Goal: Task Accomplishment & Management: Manage account settings

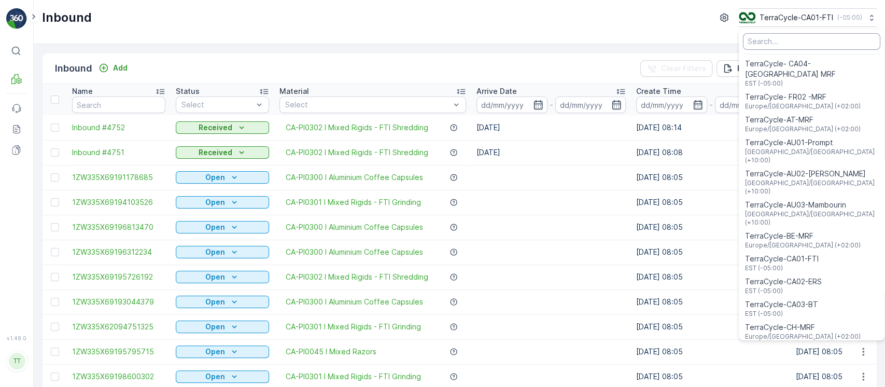
click at [790, 49] on input "Menu" at bounding box center [811, 41] width 137 height 17
type input "8"
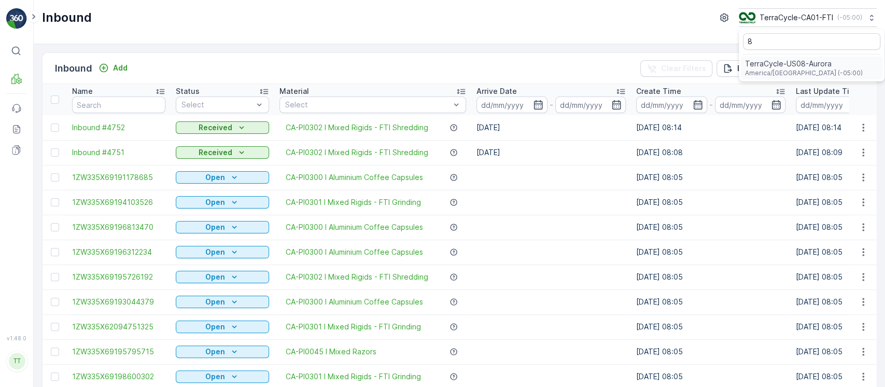
click at [786, 63] on span "TerraCycle-US08-Aurora" at bounding box center [804, 64] width 118 height 10
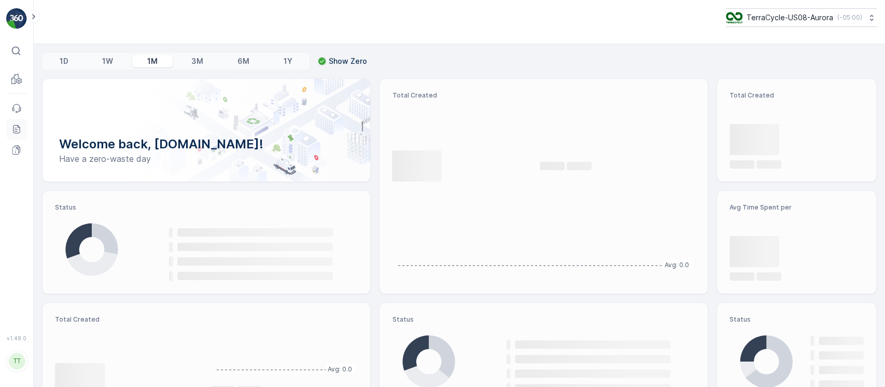
click at [20, 131] on icon at bounding box center [16, 129] width 10 height 10
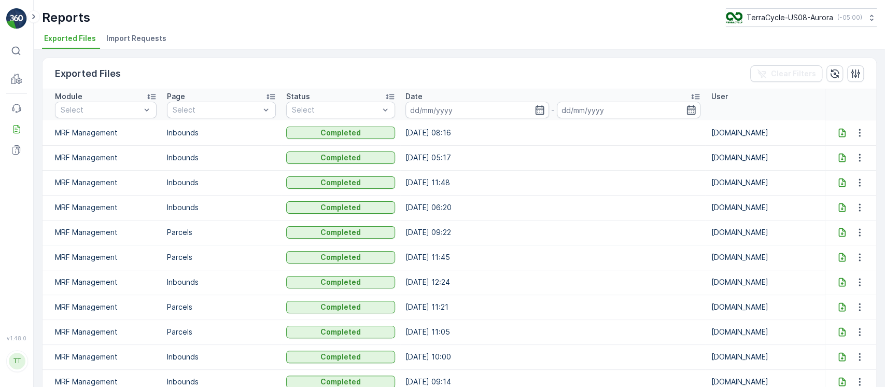
click at [839, 132] on icon at bounding box center [842, 133] width 10 height 10
click at [141, 27] on div "Reports TerraCycle-US08-Aurora ( -05:00 ) Exported Files Import Requests" at bounding box center [459, 24] width 851 height 49
click at [140, 34] on span "Import Requests" at bounding box center [136, 38] width 60 height 10
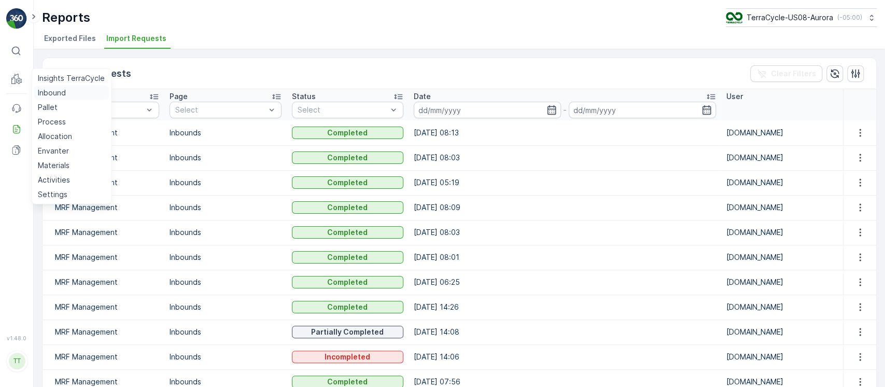
click at [53, 93] on p "Inbound" at bounding box center [52, 93] width 28 height 10
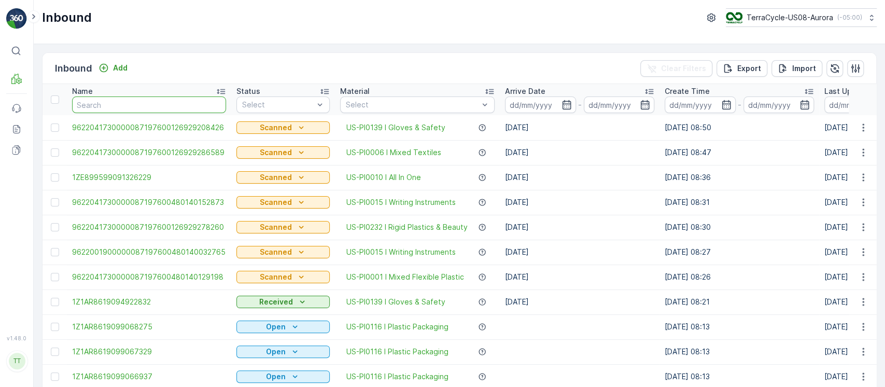
click at [196, 106] on input "text" at bounding box center [149, 104] width 154 height 17
type input "."
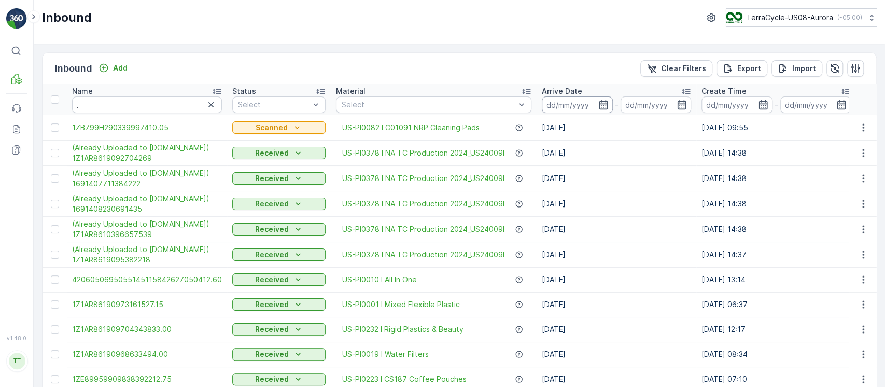
click at [563, 106] on input at bounding box center [577, 104] width 71 height 17
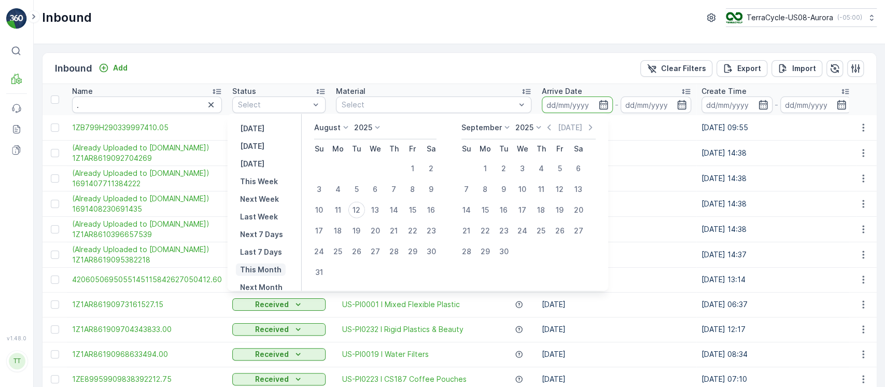
click at [265, 268] on p "This Month" at bounding box center [260, 269] width 41 height 10
type input "01.08.2025"
type input "31.08.2025"
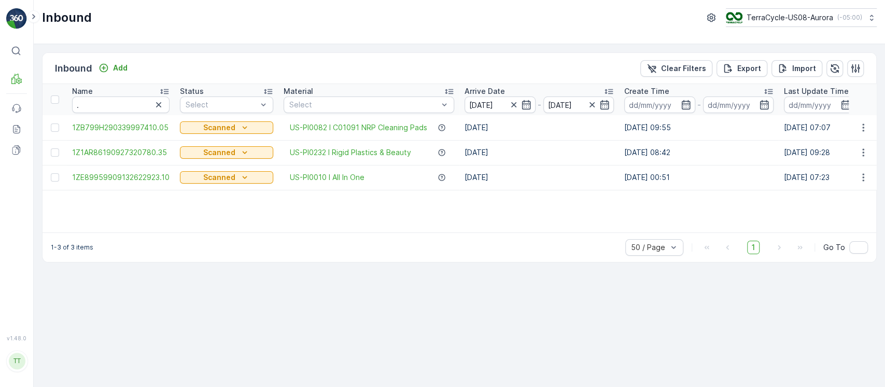
click at [145, 127] on span "1ZB799H290339997410.05" at bounding box center [120, 127] width 97 height 10
click at [145, 151] on span "1Z1AR86190927320780.35" at bounding box center [120, 152] width 97 height 10
click at [144, 173] on span "1ZE89959909132622923.10" at bounding box center [120, 177] width 97 height 10
click at [678, 76] on button "Clear Filters" at bounding box center [676, 68] width 72 height 17
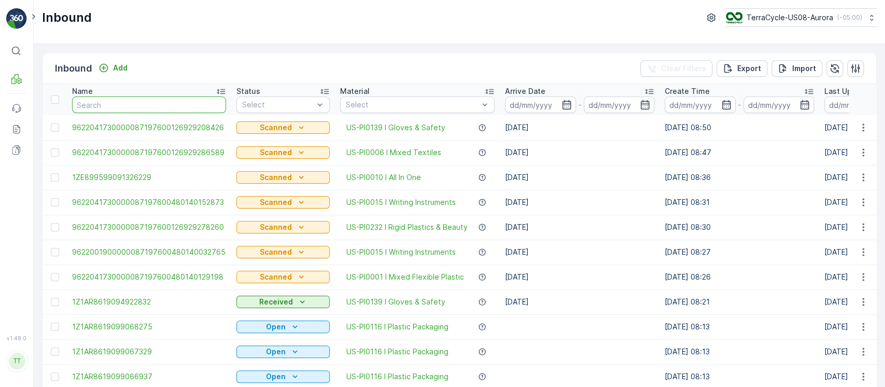
click at [163, 103] on input "text" at bounding box center [149, 104] width 154 height 17
paste input "1ZB799H29033999741"
type input "1ZB799H29033999741"
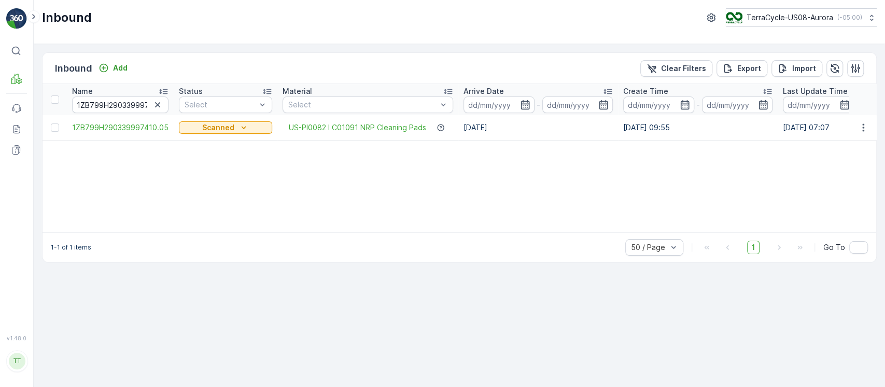
click at [158, 106] on icon "button" at bounding box center [157, 105] width 10 height 10
paste input "1Z1AR8619092732078"
type input "1Z1AR8619092732078"
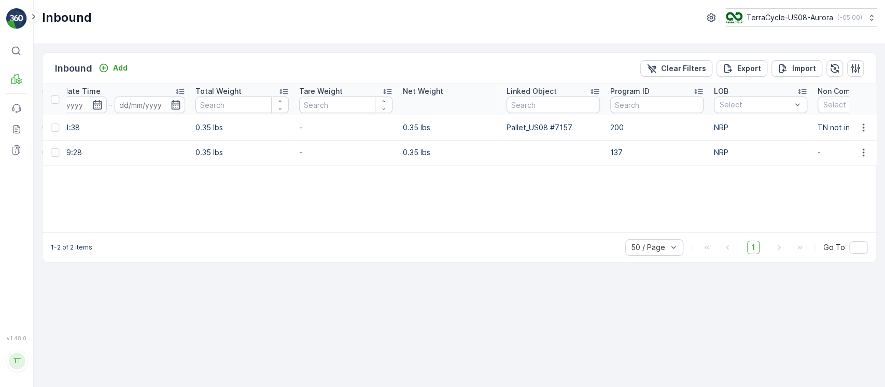
scroll to position [0, 900]
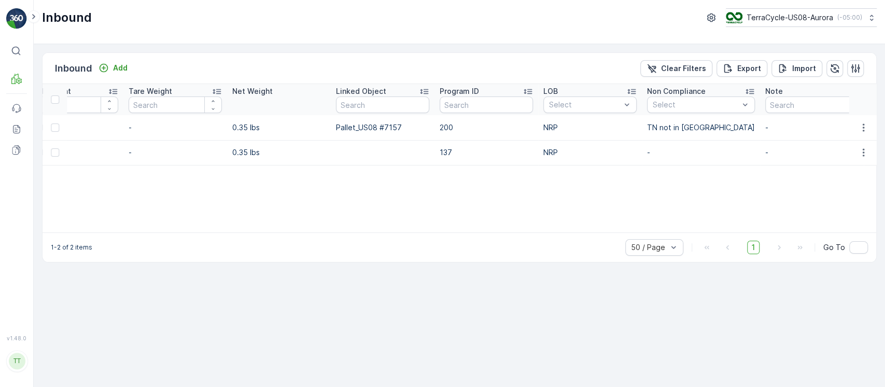
click at [443, 147] on td "137" at bounding box center [486, 152] width 104 height 25
copy td "137"
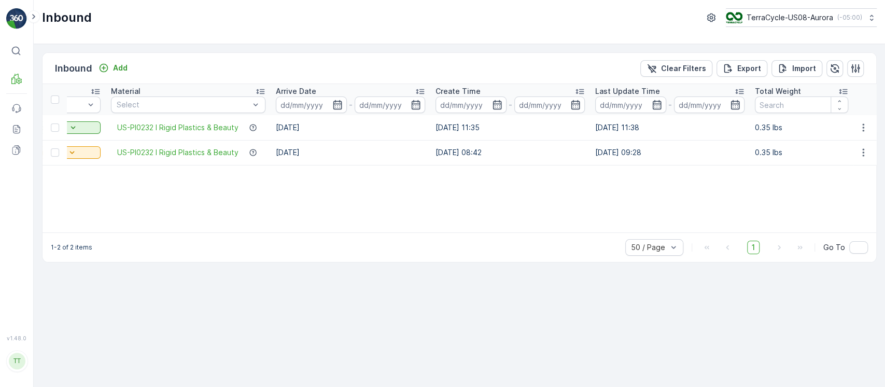
scroll to position [0, 0]
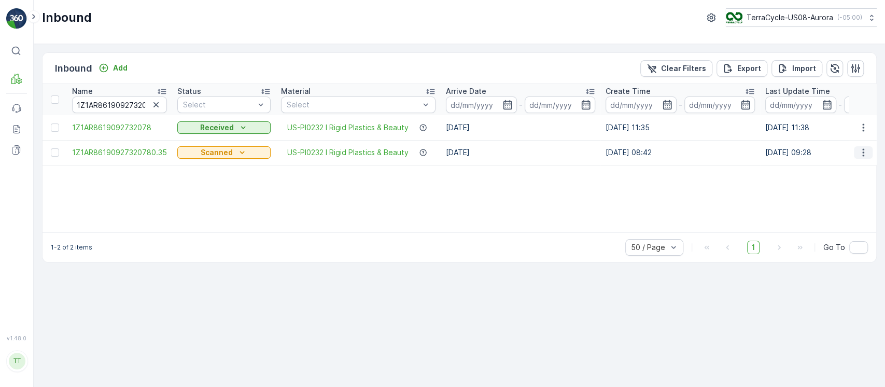
click at [865, 151] on icon "button" at bounding box center [863, 152] width 10 height 10
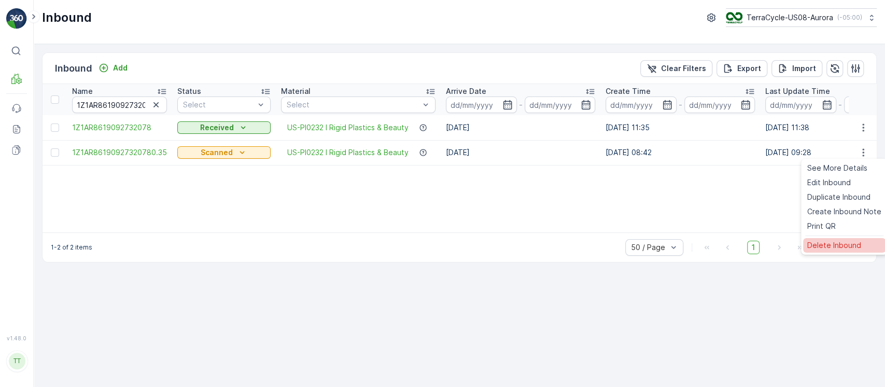
click at [848, 240] on span "Delete Inbound" at bounding box center [834, 245] width 54 height 10
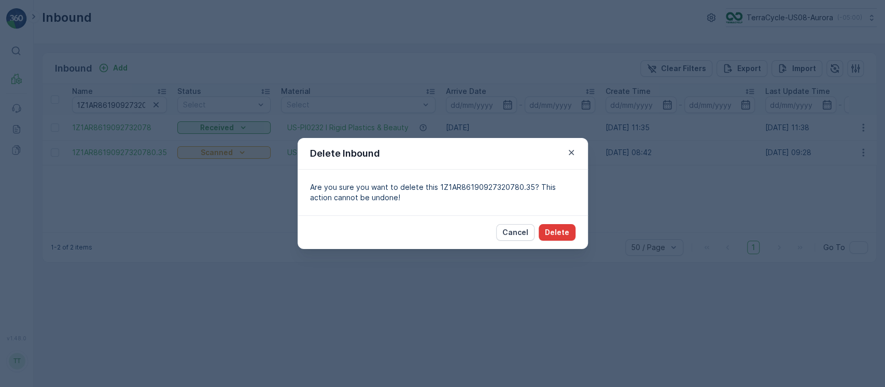
click at [562, 234] on p "Delete" at bounding box center [557, 232] width 24 height 10
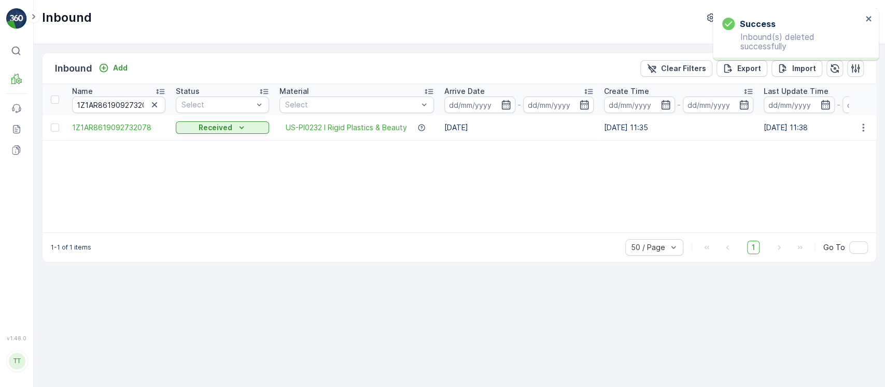
click at [863, 130] on icon "button" at bounding box center [863, 127] width 2 height 8
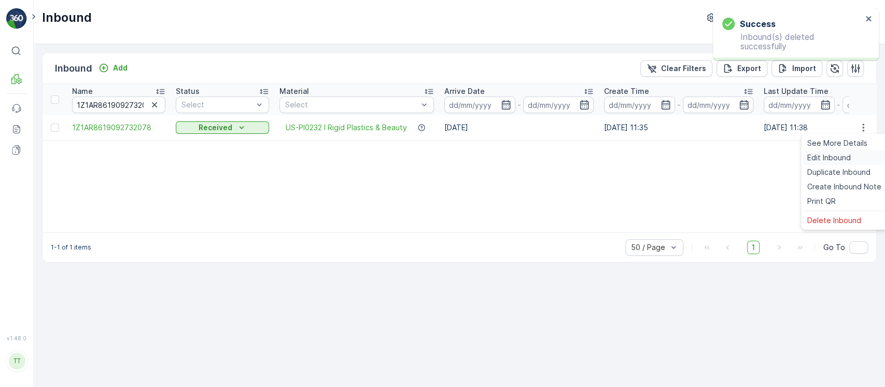
click at [852, 159] on div "Edit Inbound" at bounding box center [844, 157] width 82 height 15
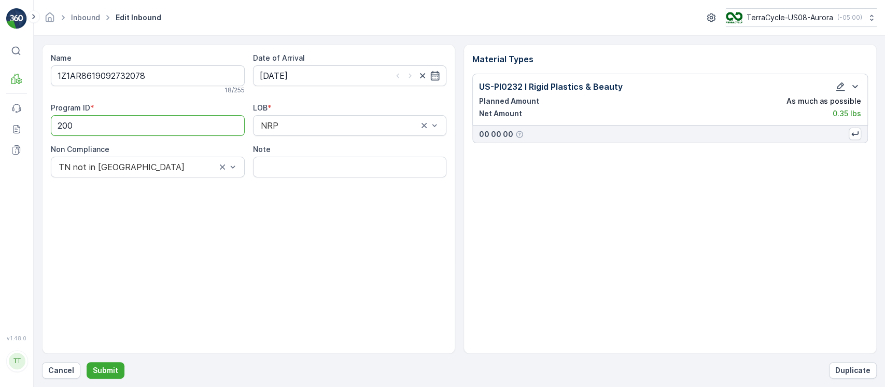
drag, startPoint x: 146, startPoint y: 127, endPoint x: 0, endPoint y: 141, distance: 146.4
click at [0, 141] on div "⌘B MRF Events Reports Documents v 1.48.0 TT TC.GLOBAL clemence.vasseur@terracyc…" at bounding box center [442, 193] width 885 height 387
paste ID "137"
type ID "137"
click at [345, 210] on div "Name 1Z1AR8619092732078 18 / 255 Date of Arrival 08.08.2025 Program ID * 137 LO…" at bounding box center [248, 199] width 413 height 310
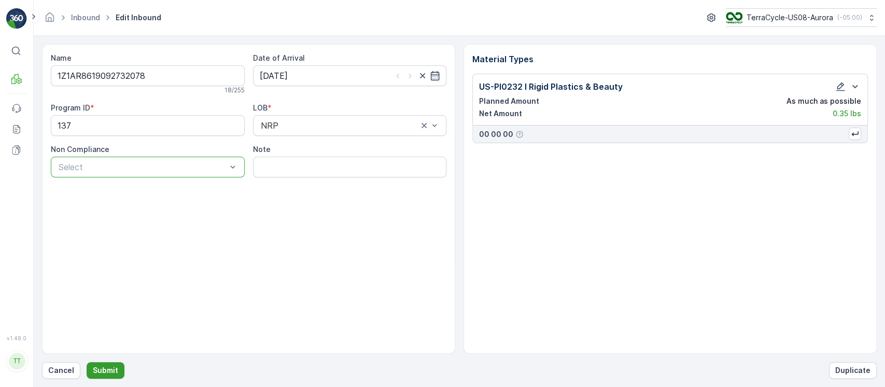
click at [111, 366] on p "Submit" at bounding box center [105, 370] width 25 height 10
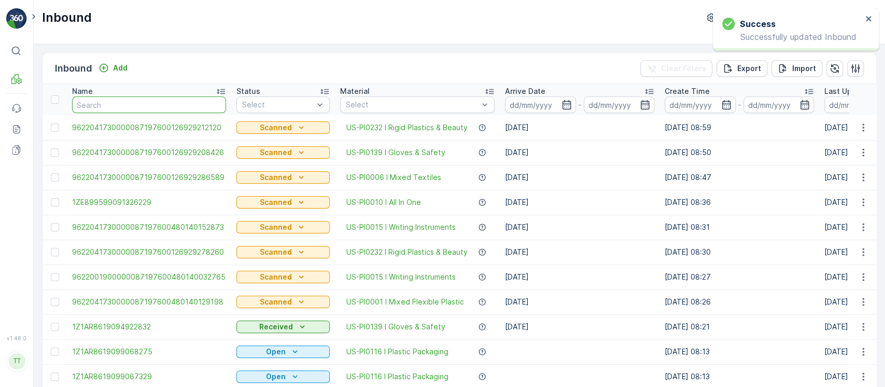
click at [202, 108] on input "text" at bounding box center [149, 104] width 154 height 17
paste input "1ZE899599091326229"
type input "1ZE899599091326229"
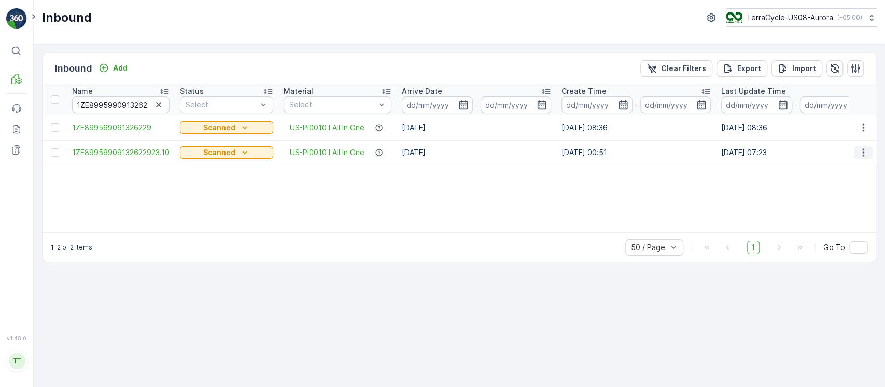
click at [860, 156] on icon "button" at bounding box center [863, 152] width 10 height 10
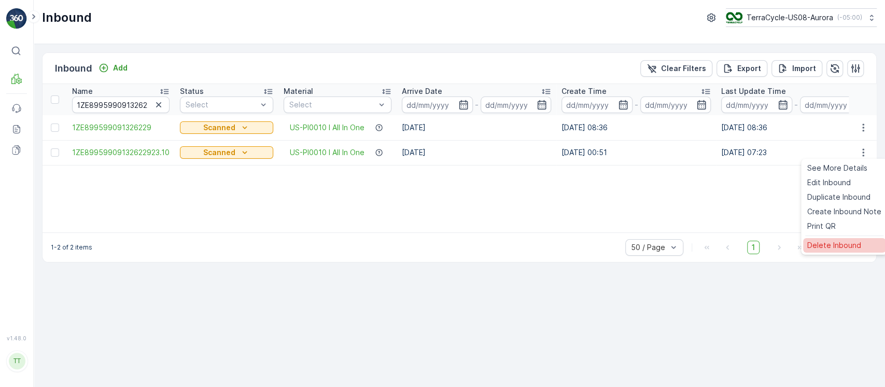
click at [834, 243] on span "Delete Inbound" at bounding box center [834, 245] width 54 height 10
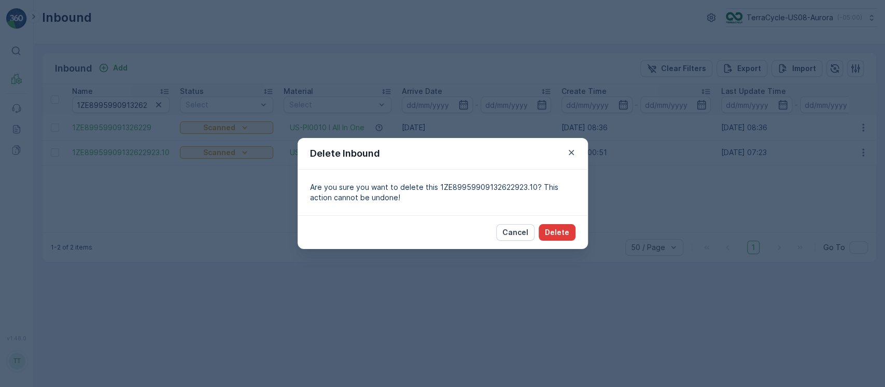
click at [556, 232] on p "Delete" at bounding box center [557, 232] width 24 height 10
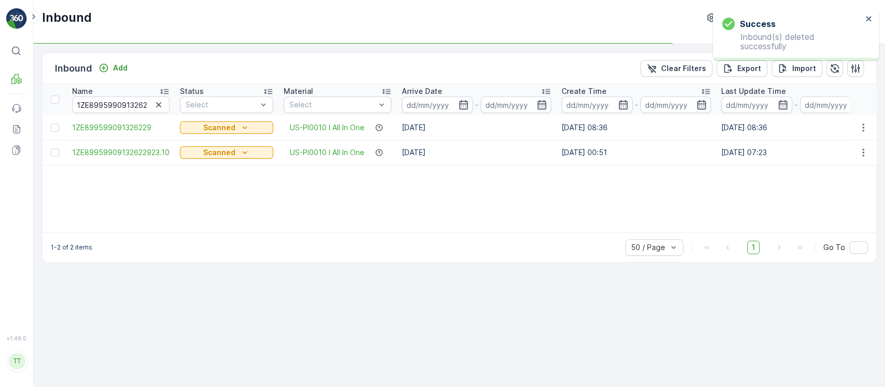
scroll to position [0, 729]
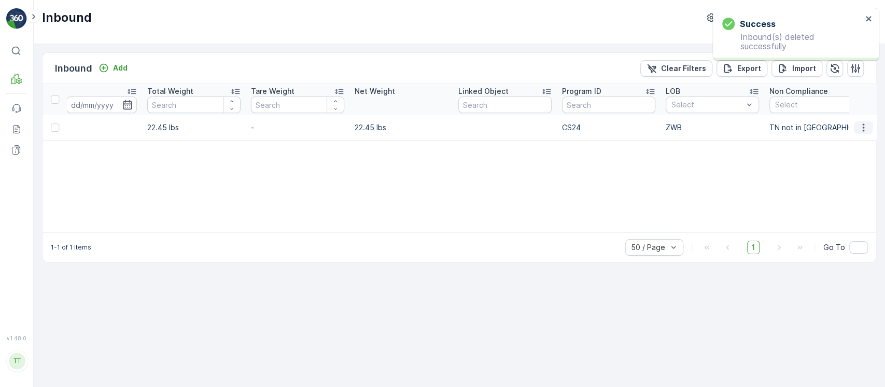
click at [862, 132] on icon "button" at bounding box center [863, 127] width 10 height 10
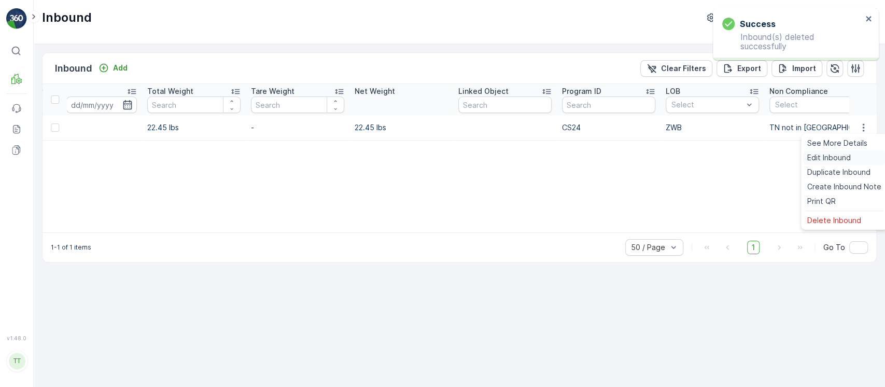
click at [859, 156] on div "Edit Inbound" at bounding box center [844, 157] width 82 height 15
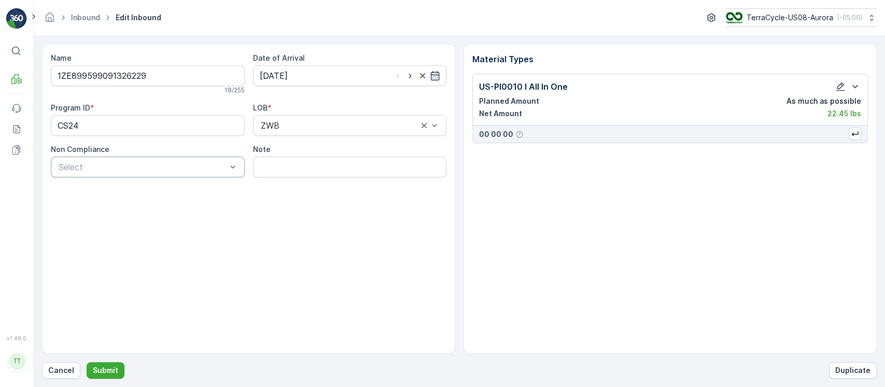
click at [101, 378] on button "Submit" at bounding box center [106, 370] width 38 height 17
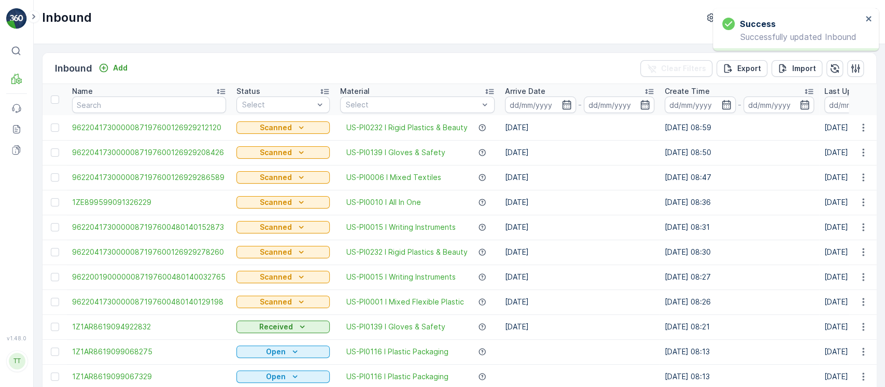
click at [876, 19] on div "Success Successfully updated Inbound" at bounding box center [796, 29] width 166 height 43
click at [873, 19] on div "Success Successfully updated Inbound" at bounding box center [796, 29] width 166 height 43
click at [867, 18] on icon "close" at bounding box center [868, 18] width 5 height 5
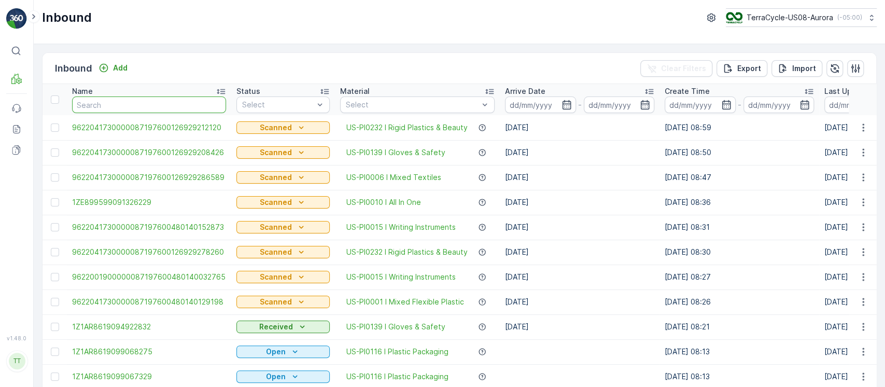
click at [205, 97] on input "text" at bounding box center [149, 104] width 154 height 17
paste input "9612137286828211701725"
type input "9612137286828211701725"
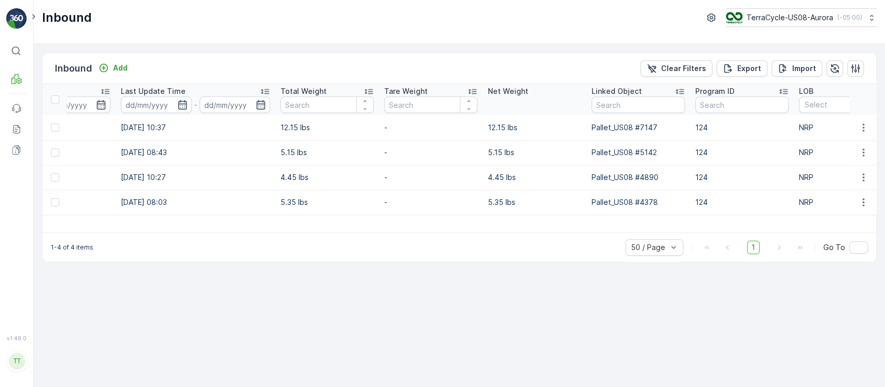
scroll to position [0, 1429]
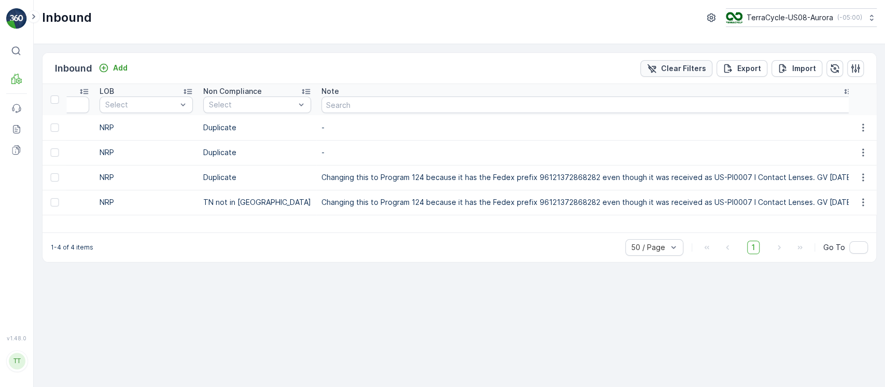
click at [698, 72] on p "Clear Filters" at bounding box center [683, 68] width 45 height 10
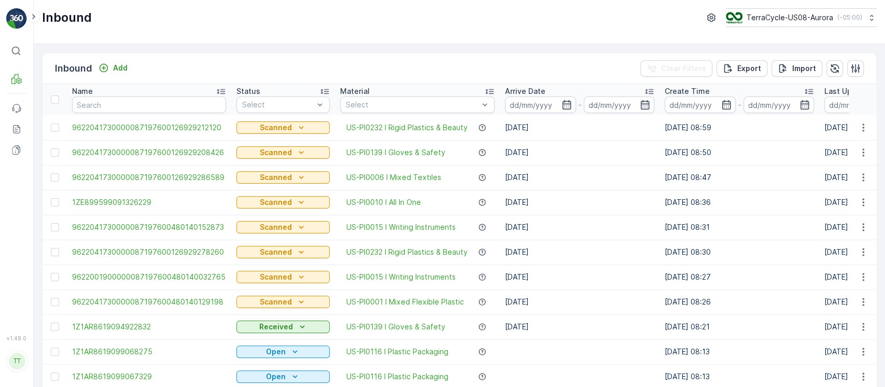
click at [518, 115] on td "12.08.2025" at bounding box center [580, 127] width 160 height 25
click at [518, 111] on input at bounding box center [540, 104] width 71 height 17
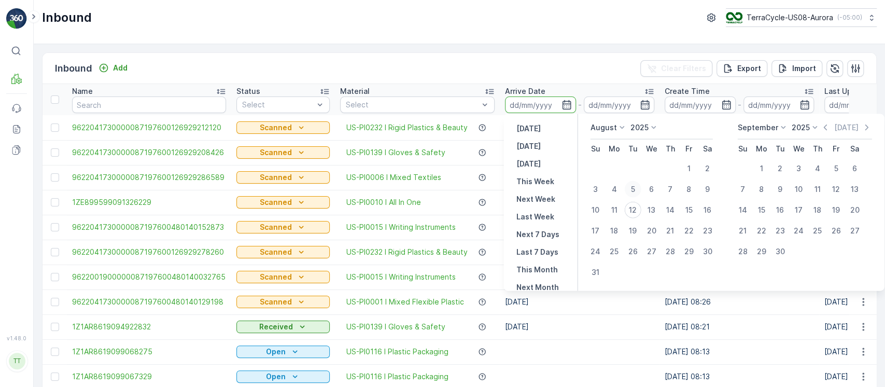
click at [634, 188] on div "5" at bounding box center [633, 189] width 17 height 17
type input "05.08.2025"
click at [620, 206] on div "11" at bounding box center [614, 210] width 17 height 17
type input "11.08.2025"
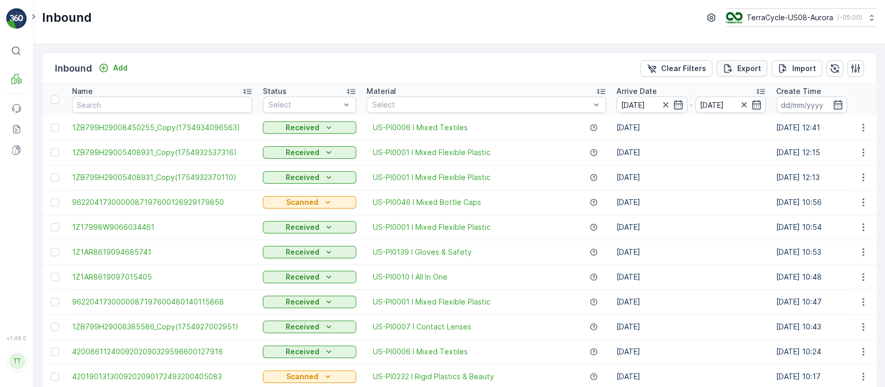
click at [737, 72] on p "Export" at bounding box center [749, 68] width 24 height 10
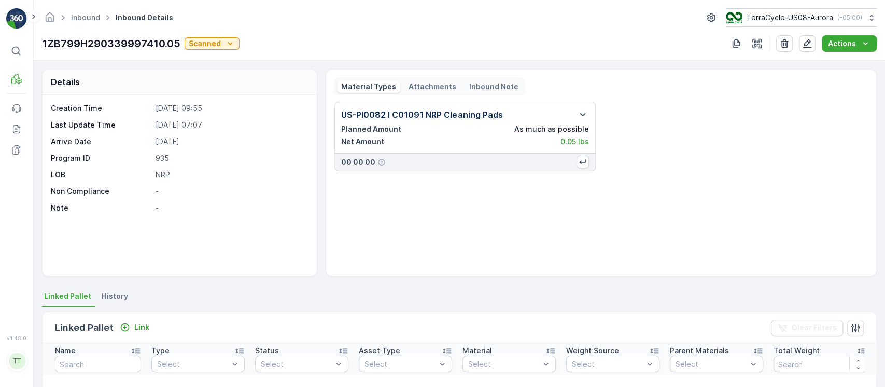
click at [110, 298] on span "History" at bounding box center [115, 296] width 26 height 10
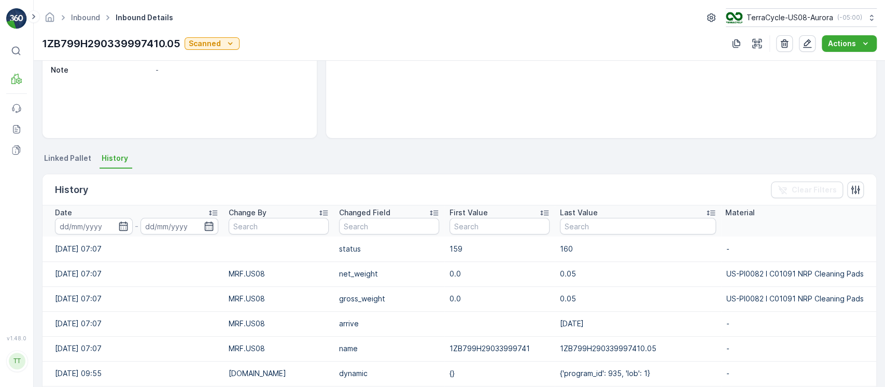
scroll to position [207, 0]
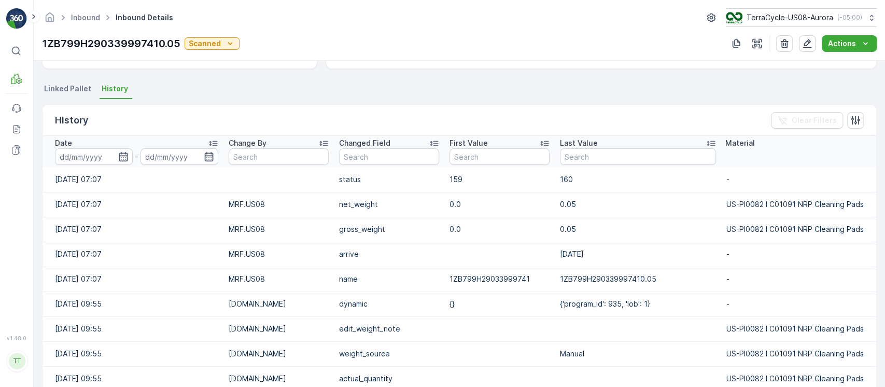
click at [490, 276] on td "1ZB799H29033999741" at bounding box center [499, 278] width 110 height 25
copy td "1ZB799H29033999741"
click at [812, 42] on icon "button" at bounding box center [807, 43] width 10 height 10
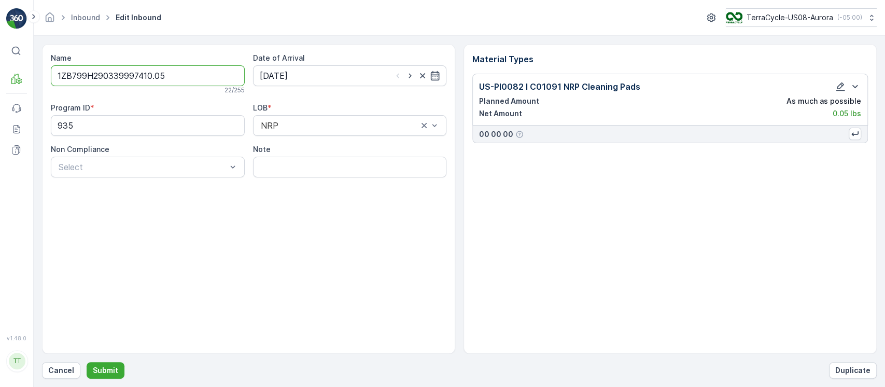
drag, startPoint x: 196, startPoint y: 75, endPoint x: 0, endPoint y: 93, distance: 197.3
click at [0, 93] on div "⌘B MRF Events Reports Documents v 1.48.0 TT TC.GLOBAL clemence.vasseur@terracyc…" at bounding box center [442, 193] width 885 height 387
paste input "text"
type input "1ZB799H29033999741"
click at [113, 370] on p "Submit" at bounding box center [105, 370] width 25 height 10
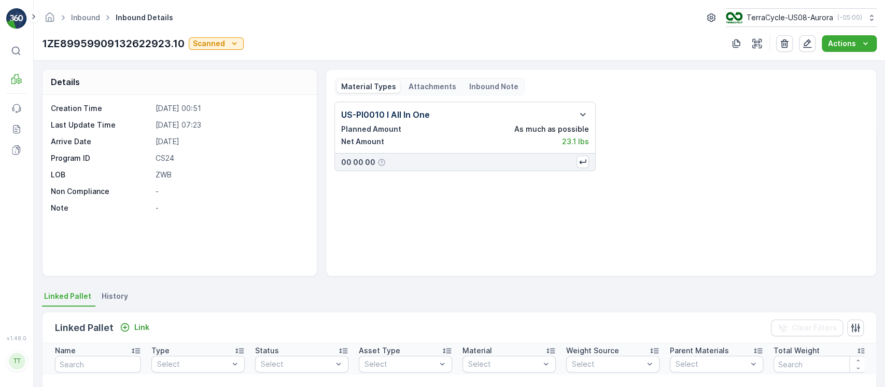
click at [115, 291] on span "History" at bounding box center [115, 296] width 26 height 10
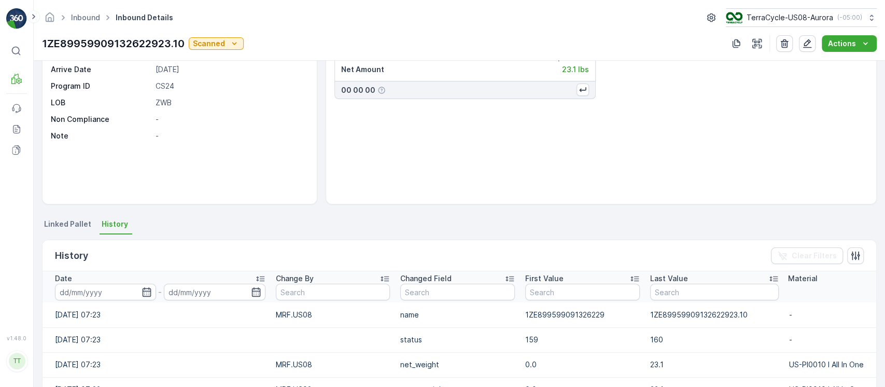
scroll to position [138, 0]
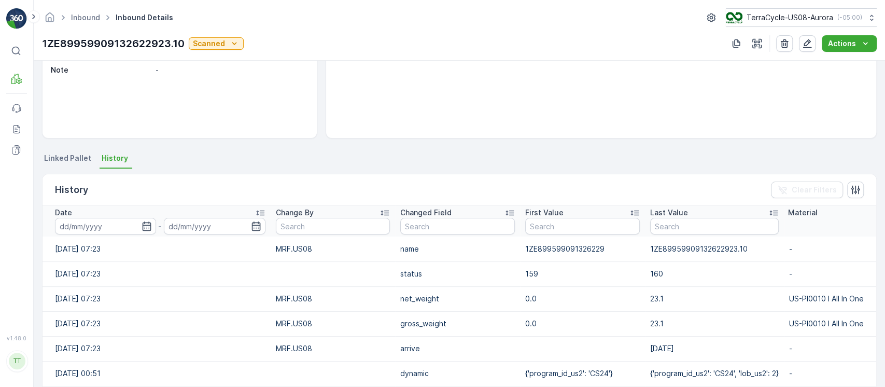
click at [542, 250] on td "1ZE899599091326229" at bounding box center [582, 248] width 125 height 25
copy td "1ZE899599091326229"
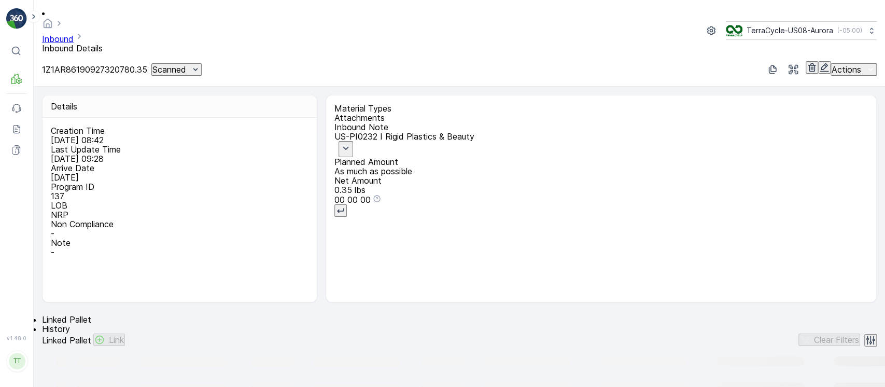
click at [70, 324] on span "History" at bounding box center [56, 329] width 28 height 10
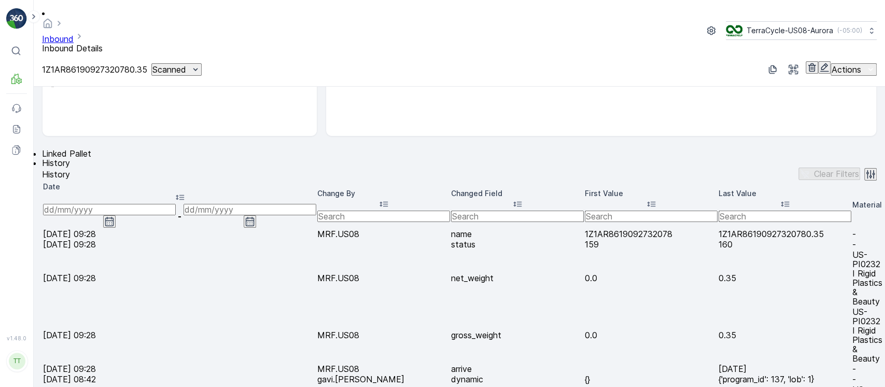
scroll to position [207, 0]
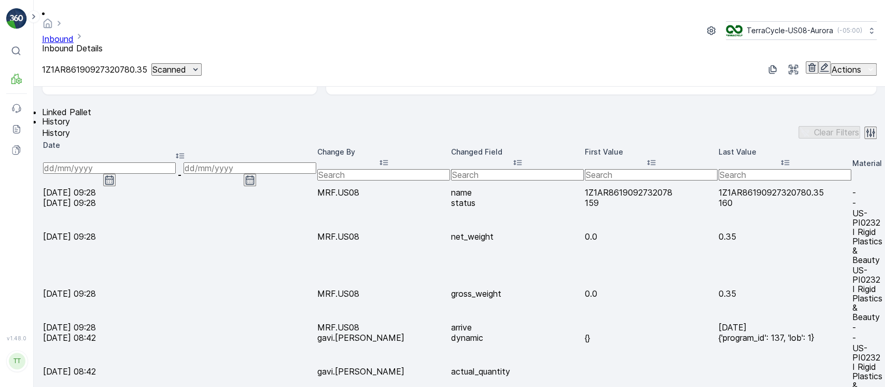
click at [585, 188] on td "1Z1AR8619092732078" at bounding box center [651, 192] width 133 height 9
copy td "1Z1AR8619092732078"
click at [118, 65] on p "1Z1AR86190927320780.35" at bounding box center [94, 69] width 105 height 9
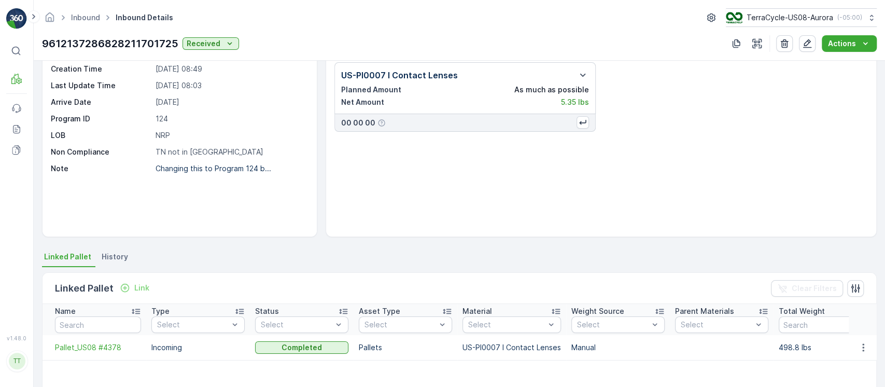
scroll to position [69, 0]
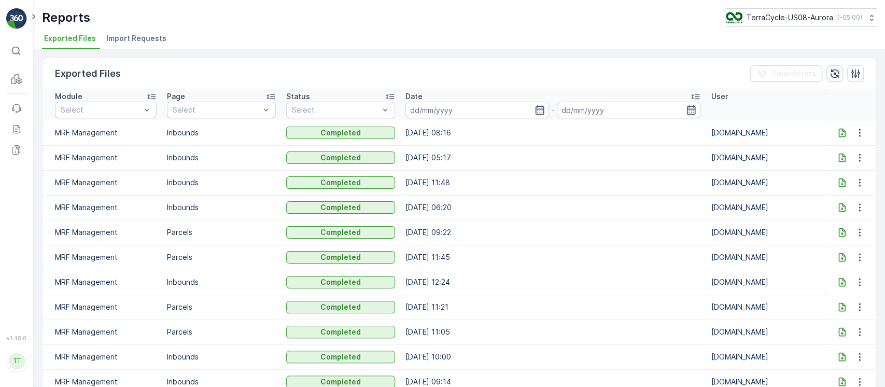
click at [835, 76] on icon "button" at bounding box center [835, 73] width 9 height 9
